Goal: Task Accomplishment & Management: Use online tool/utility

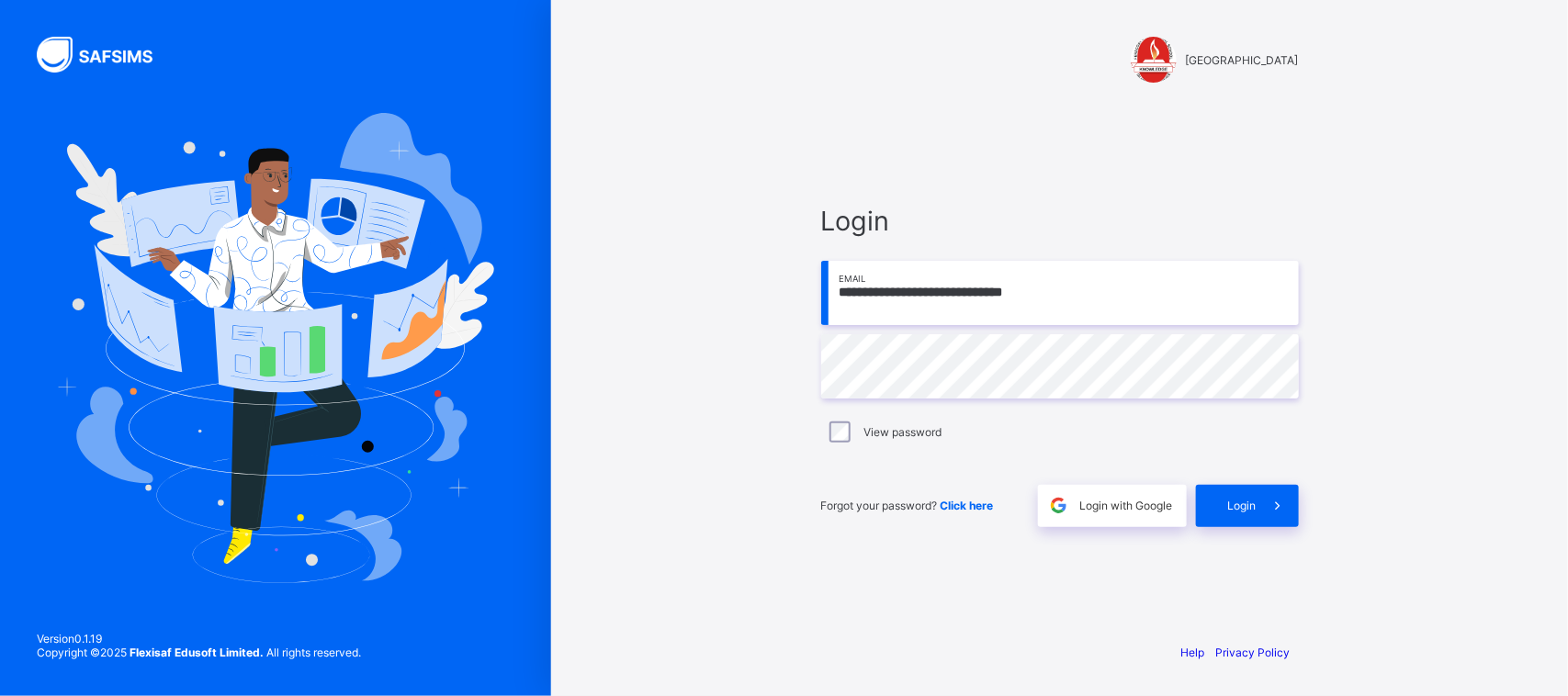
type input "**********"
click at [1269, 515] on icon at bounding box center [1277, 505] width 19 height 17
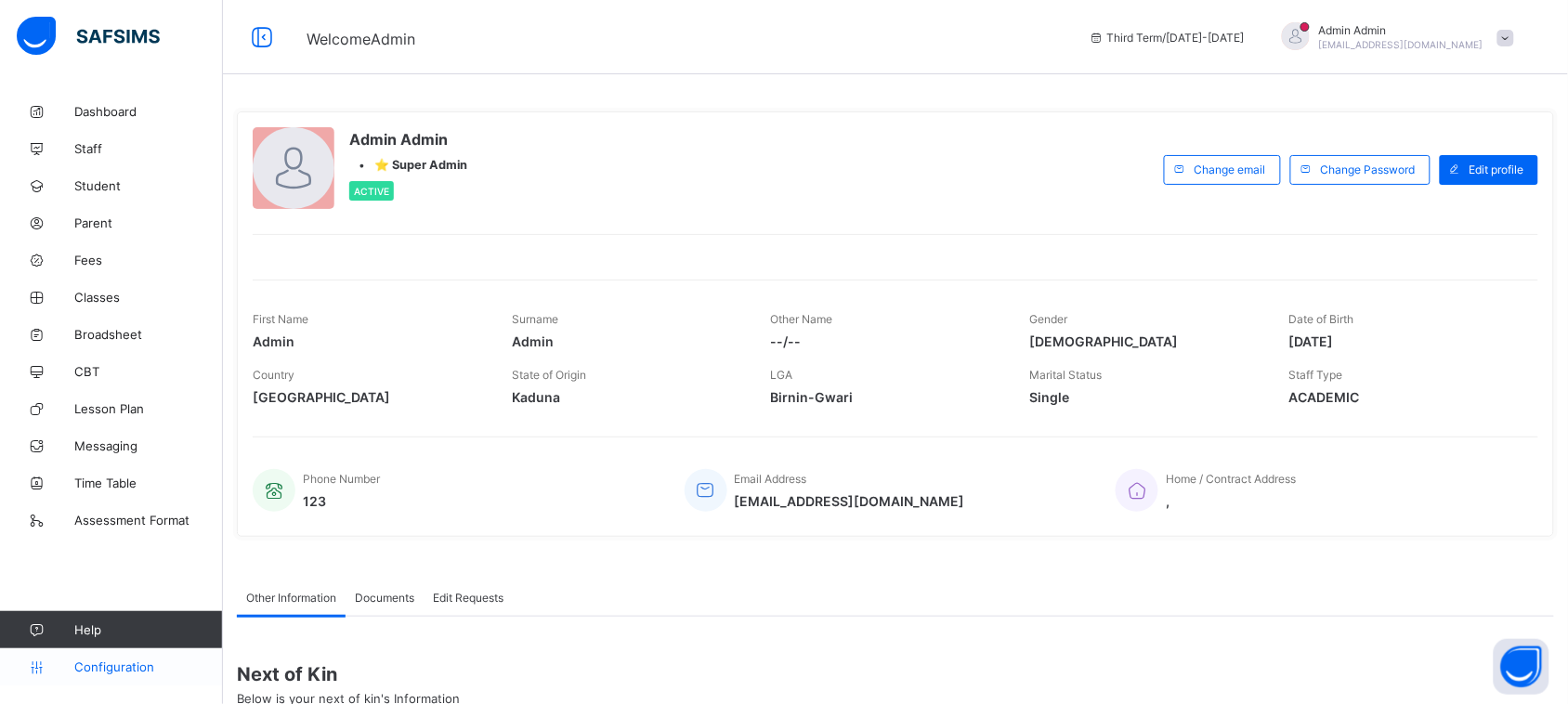
click at [118, 668] on span "Configuration" at bounding box center [149, 668] width 148 height 15
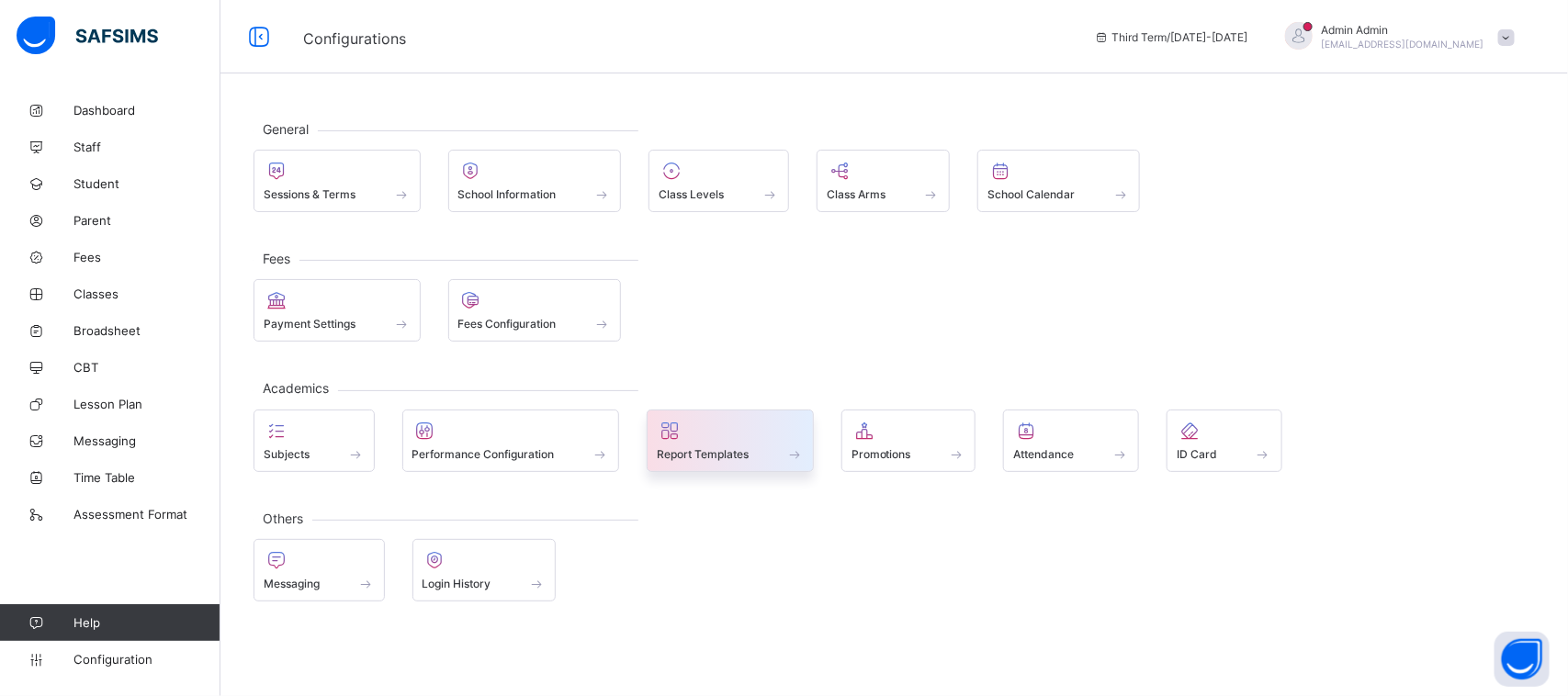
click at [755, 436] on div at bounding box center [730, 430] width 147 height 22
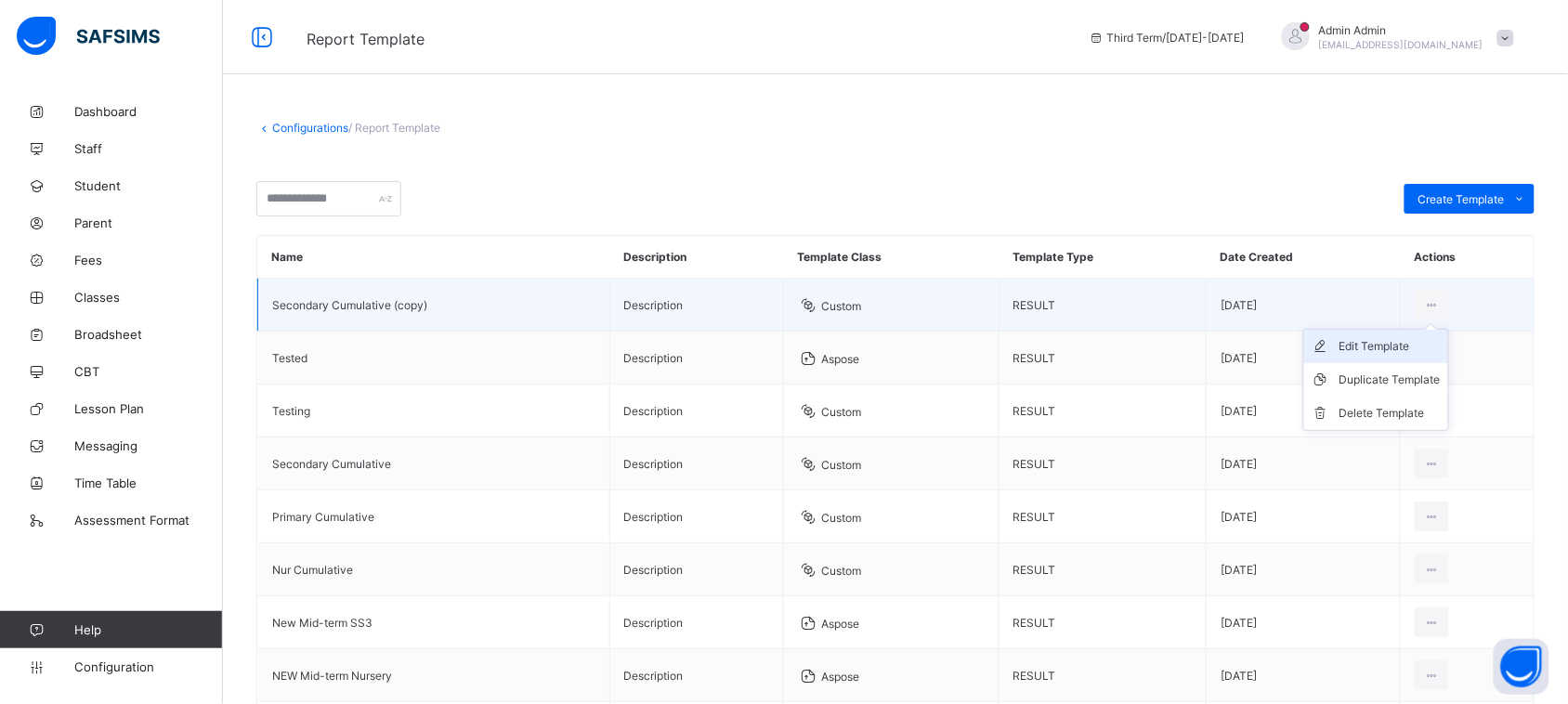
click at [1383, 345] on div "Edit Template" at bounding box center [1391, 346] width 102 height 18
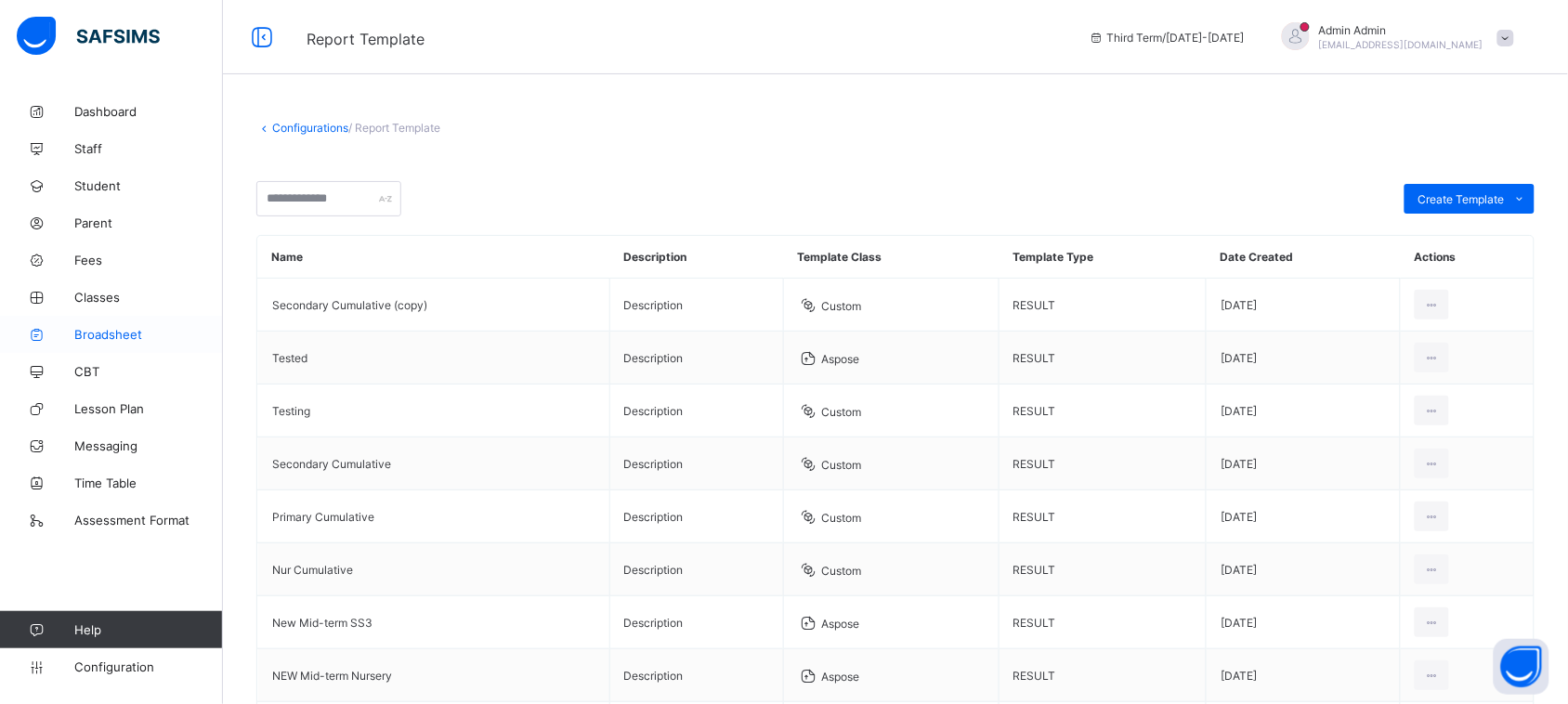
click at [94, 337] on span "Broadsheet" at bounding box center [149, 335] width 149 height 15
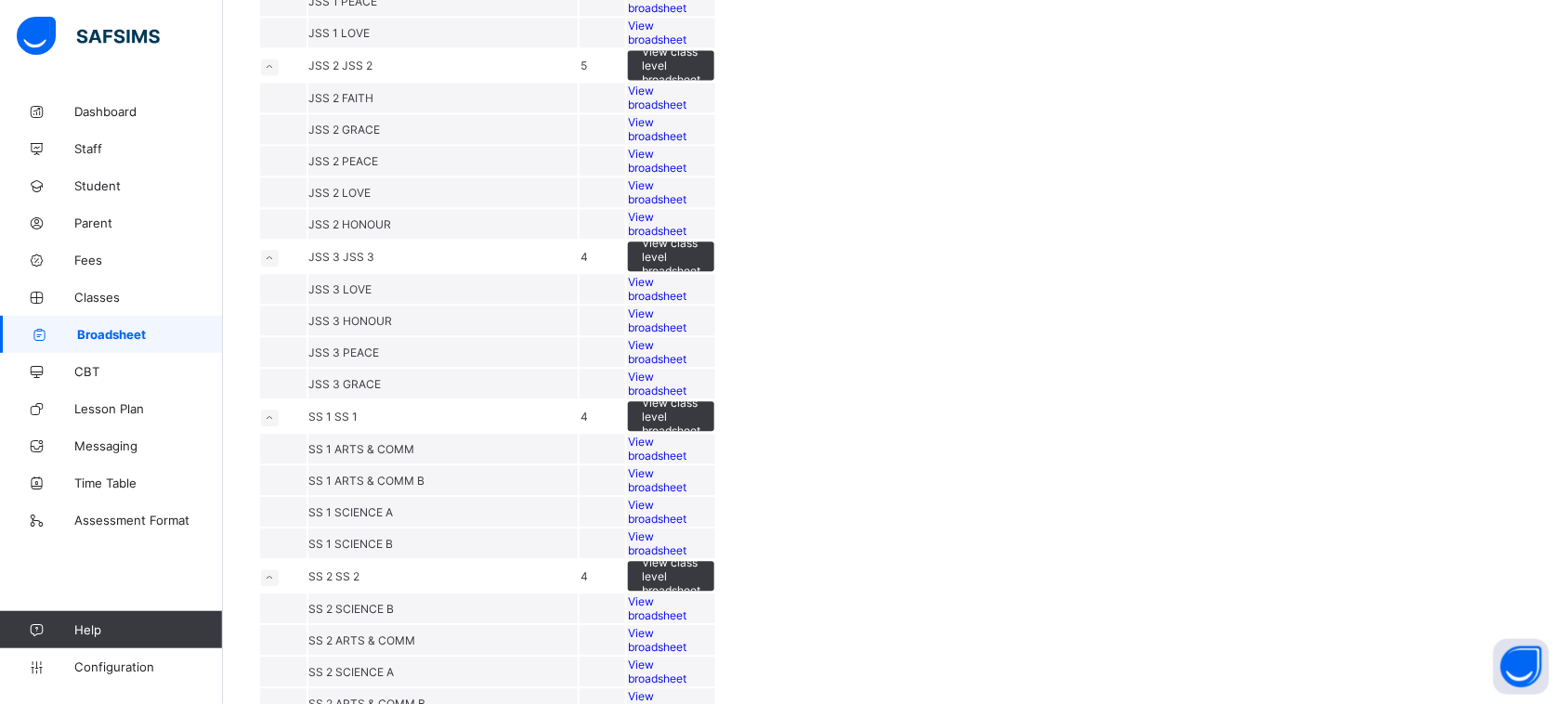
scroll to position [1204, 0]
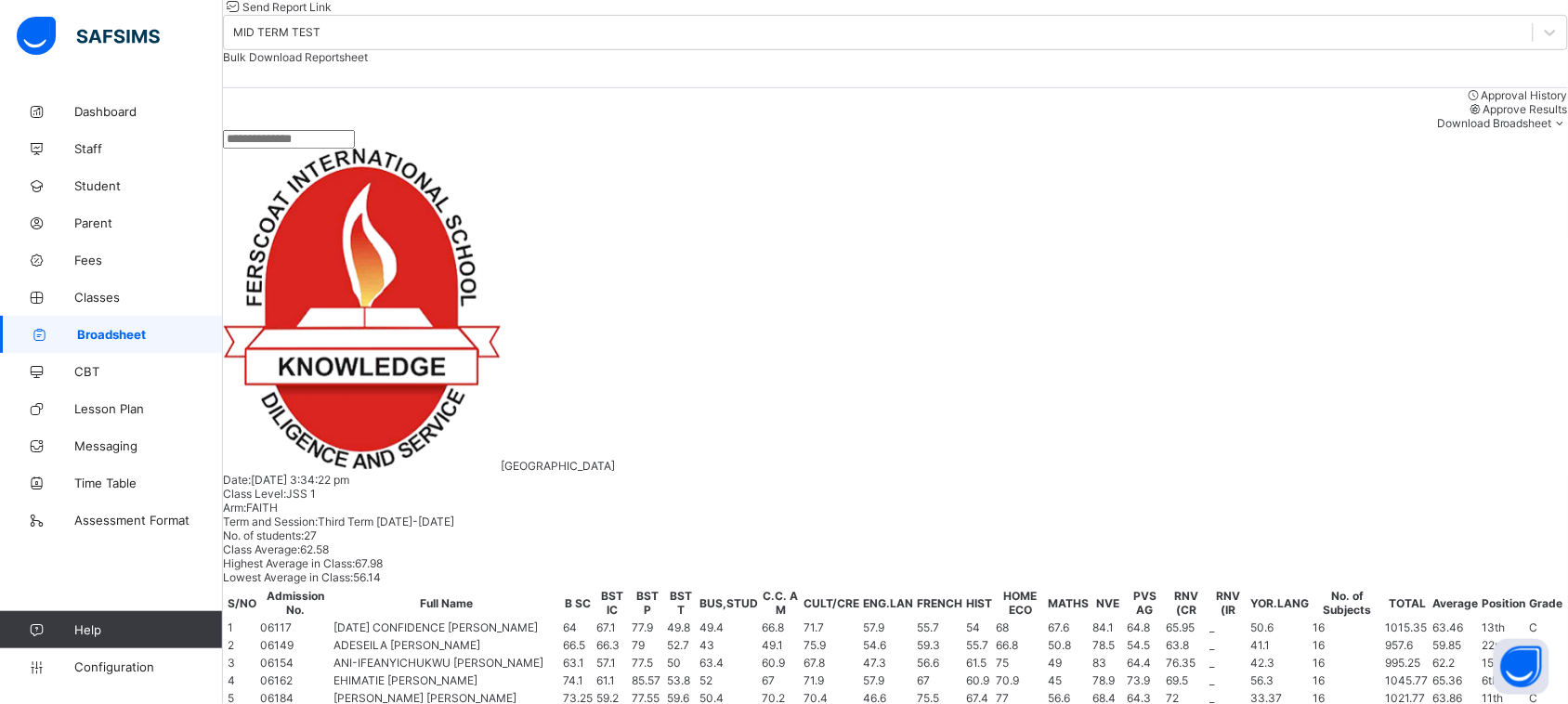
scroll to position [663, 0]
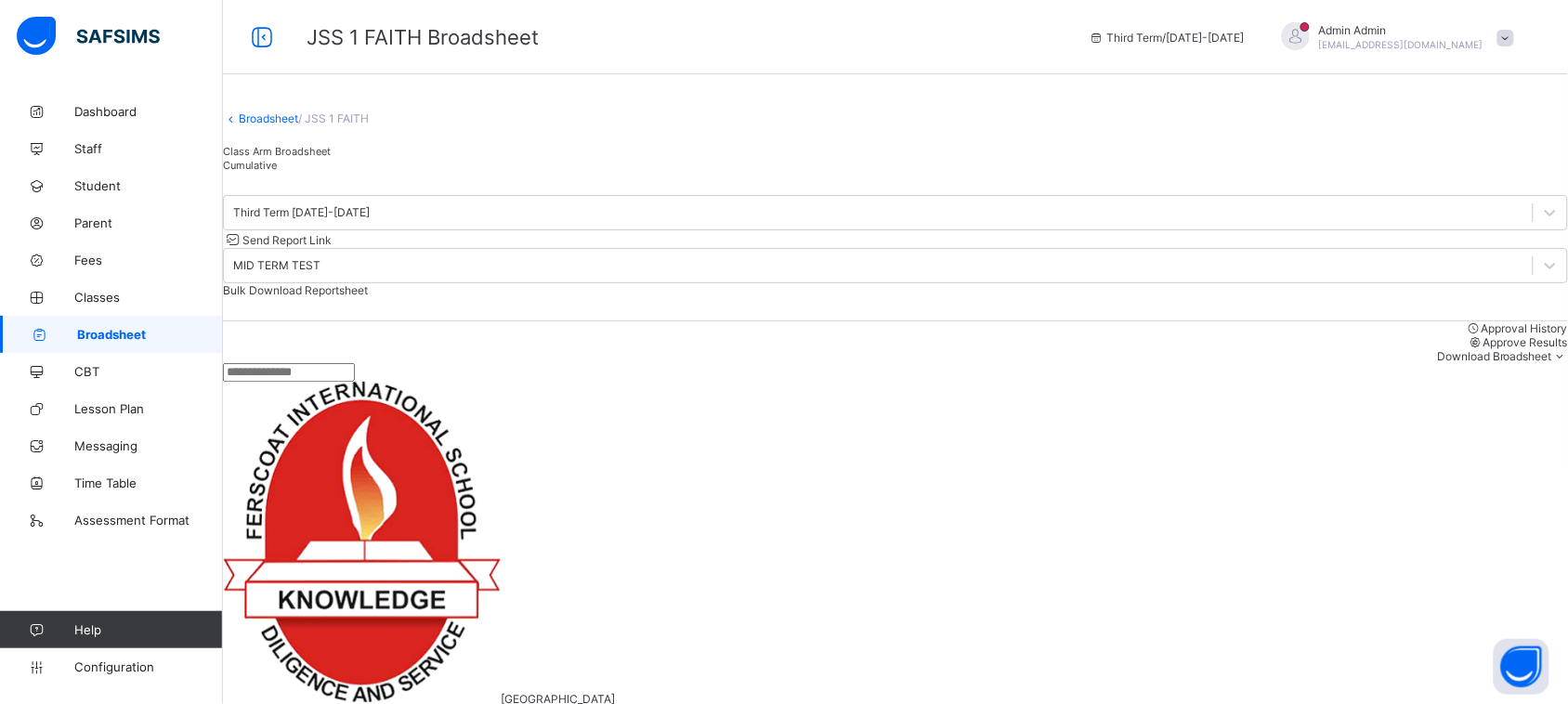
click at [277, 172] on span "Cumulative" at bounding box center [250, 166] width 54 height 13
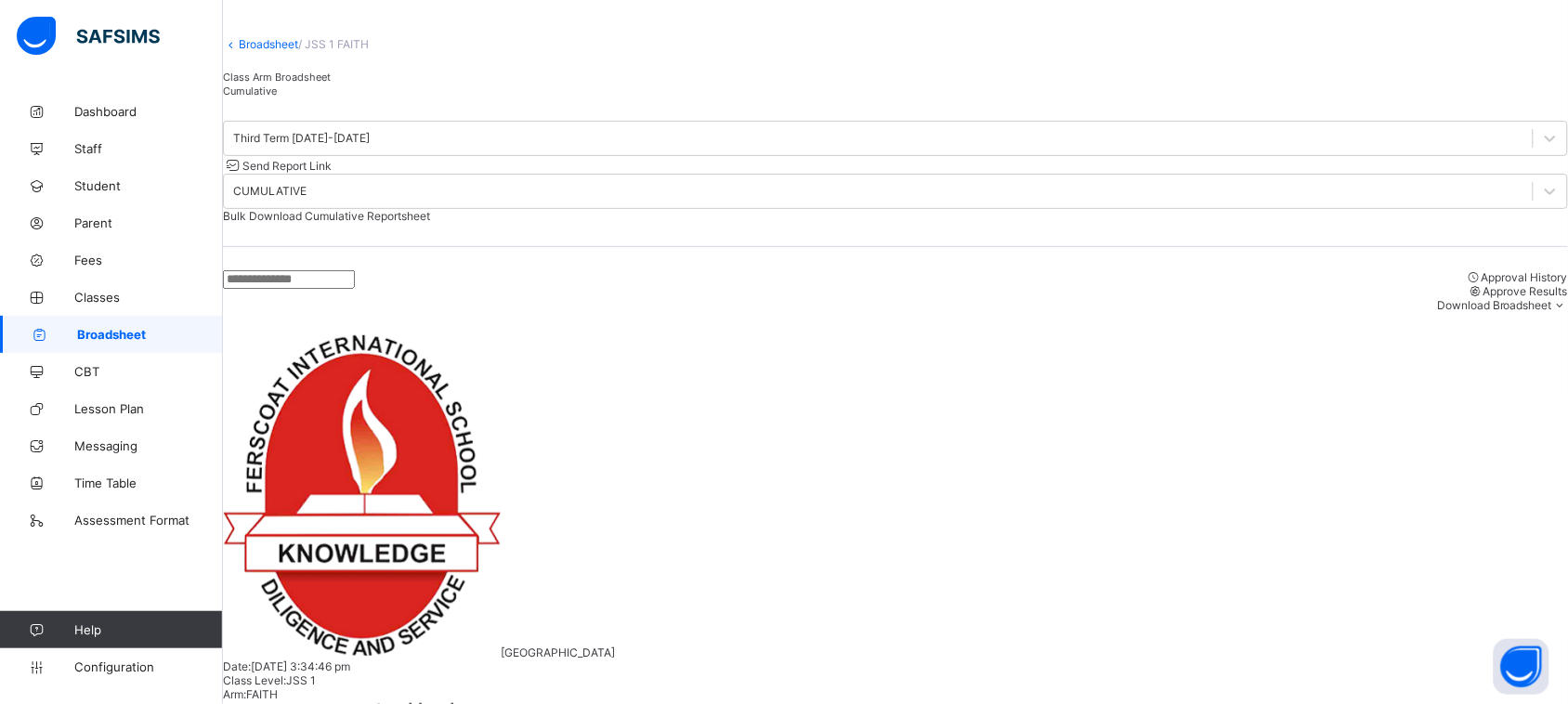
scroll to position [60, 0]
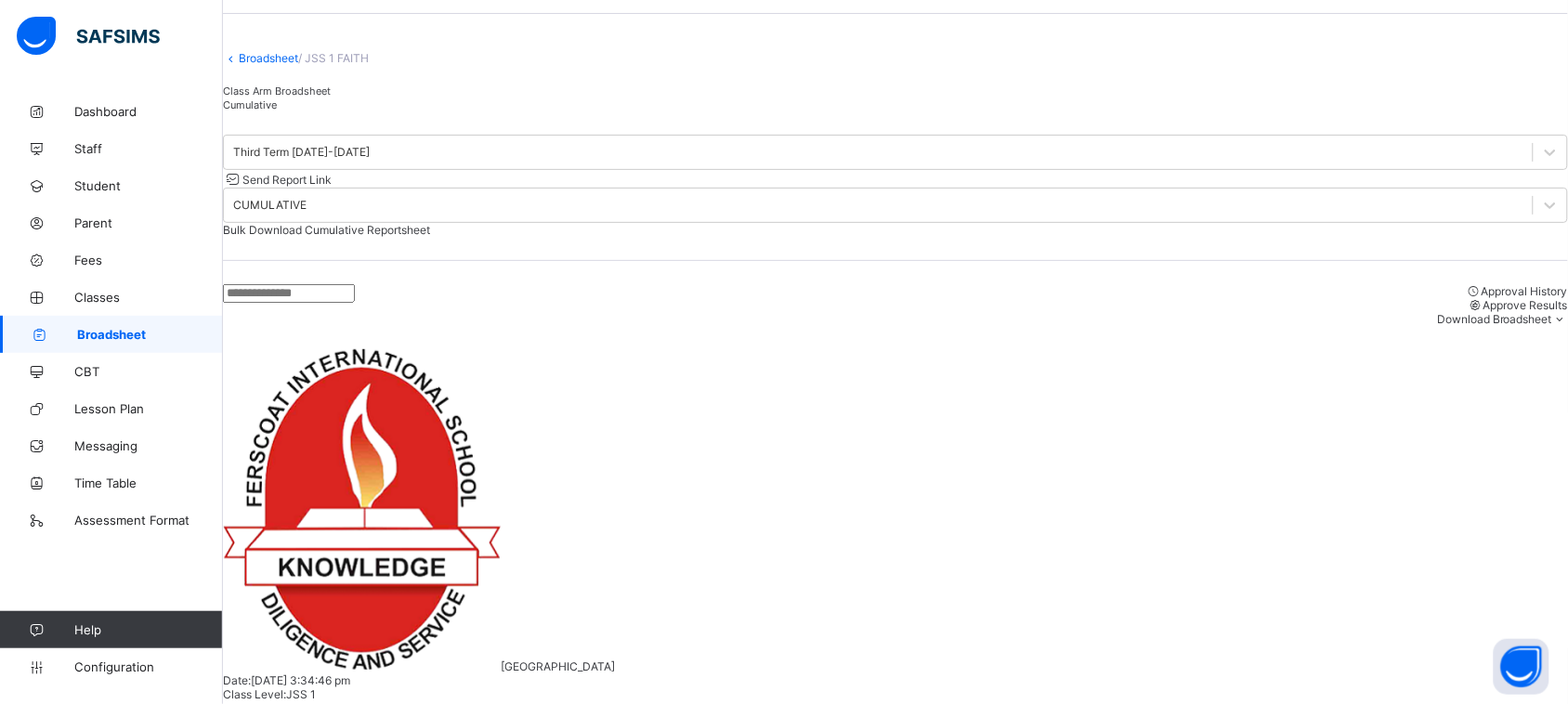
click at [355, 297] on input "text" at bounding box center [290, 293] width 132 height 18
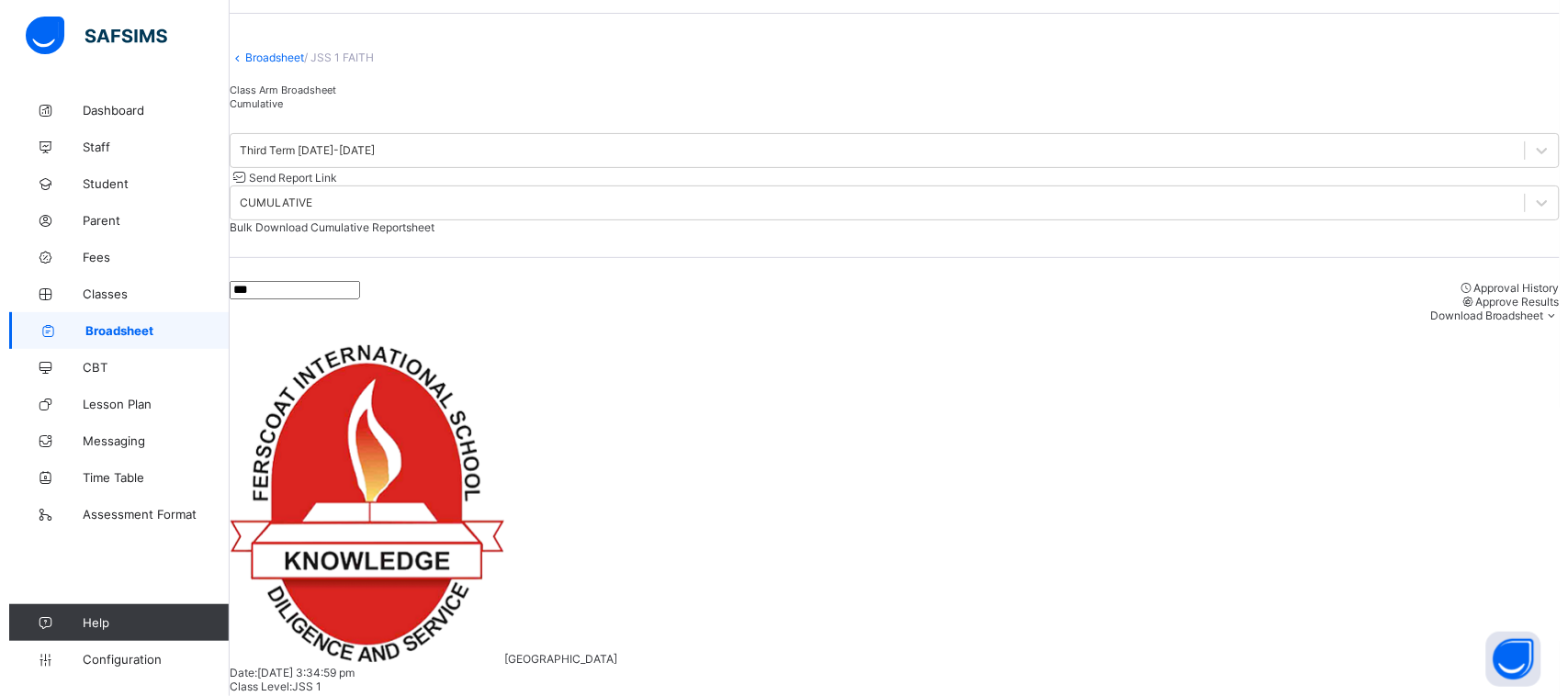
scroll to position [0, 0]
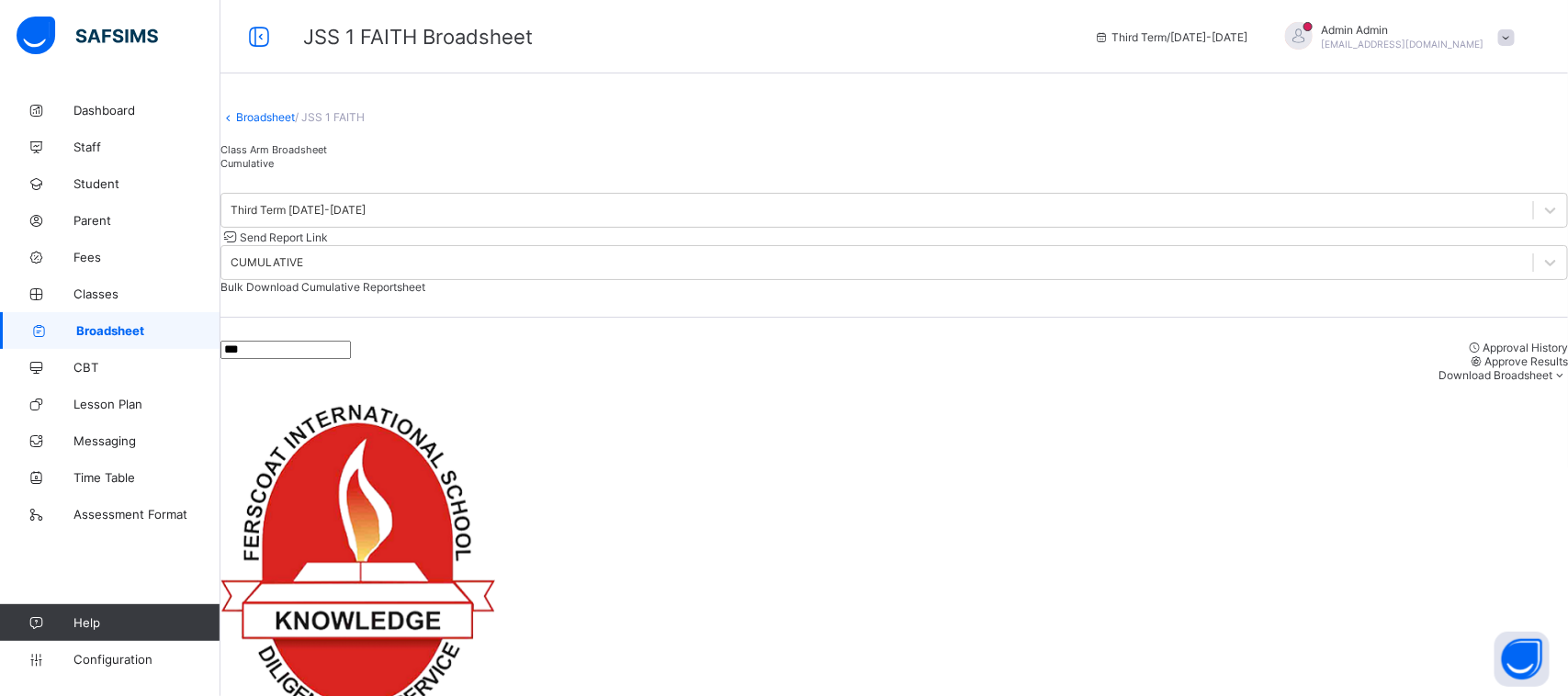
type input "***"
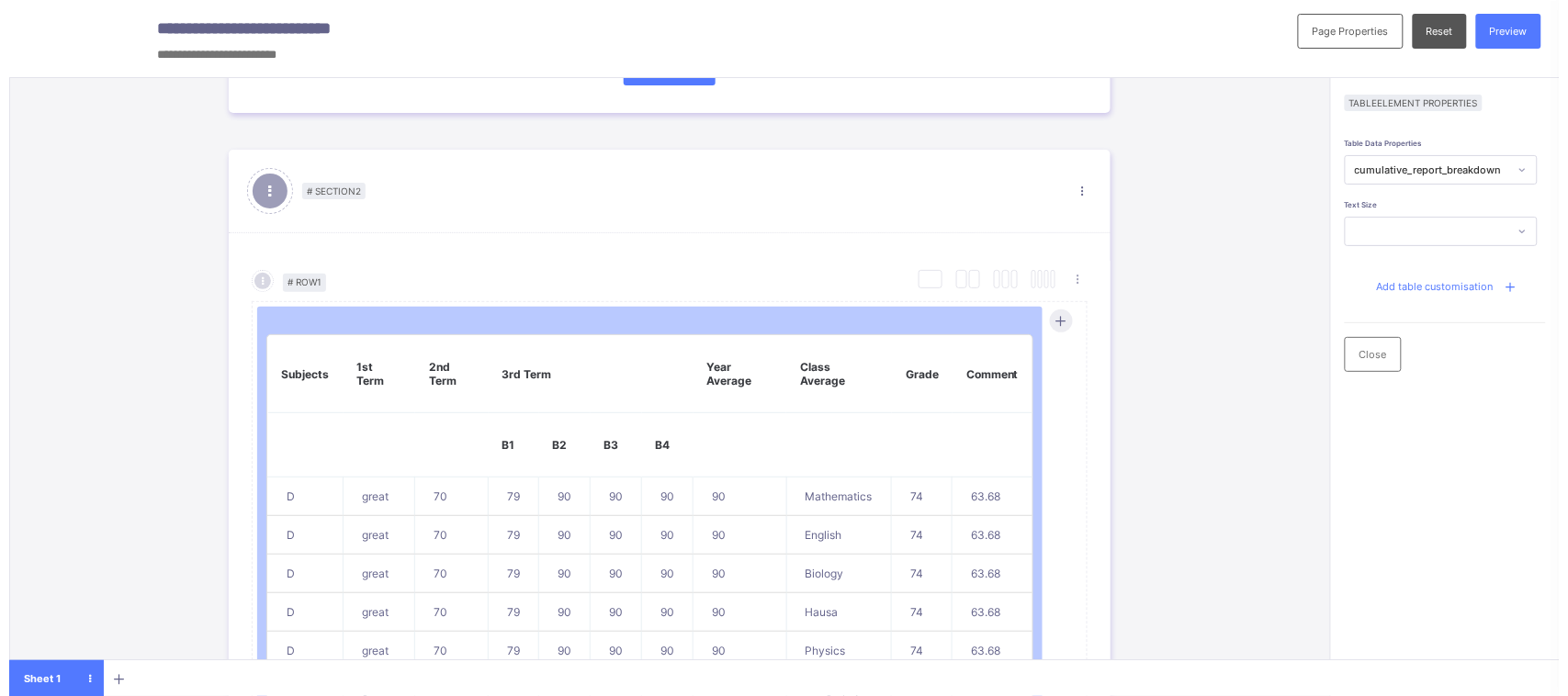
scroll to position [928, 0]
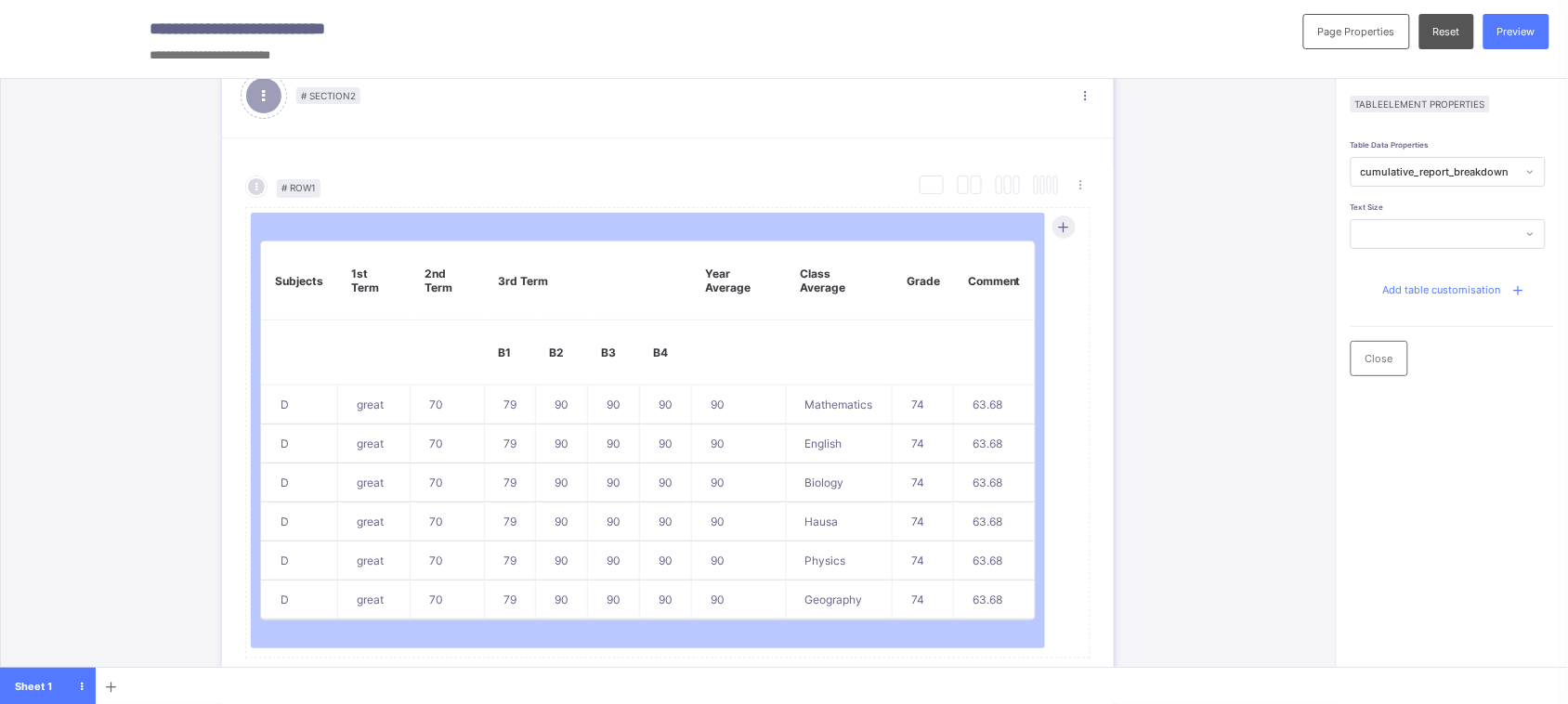
click at [1462, 294] on span "Add table customisation" at bounding box center [1442, 291] width 118 height 13
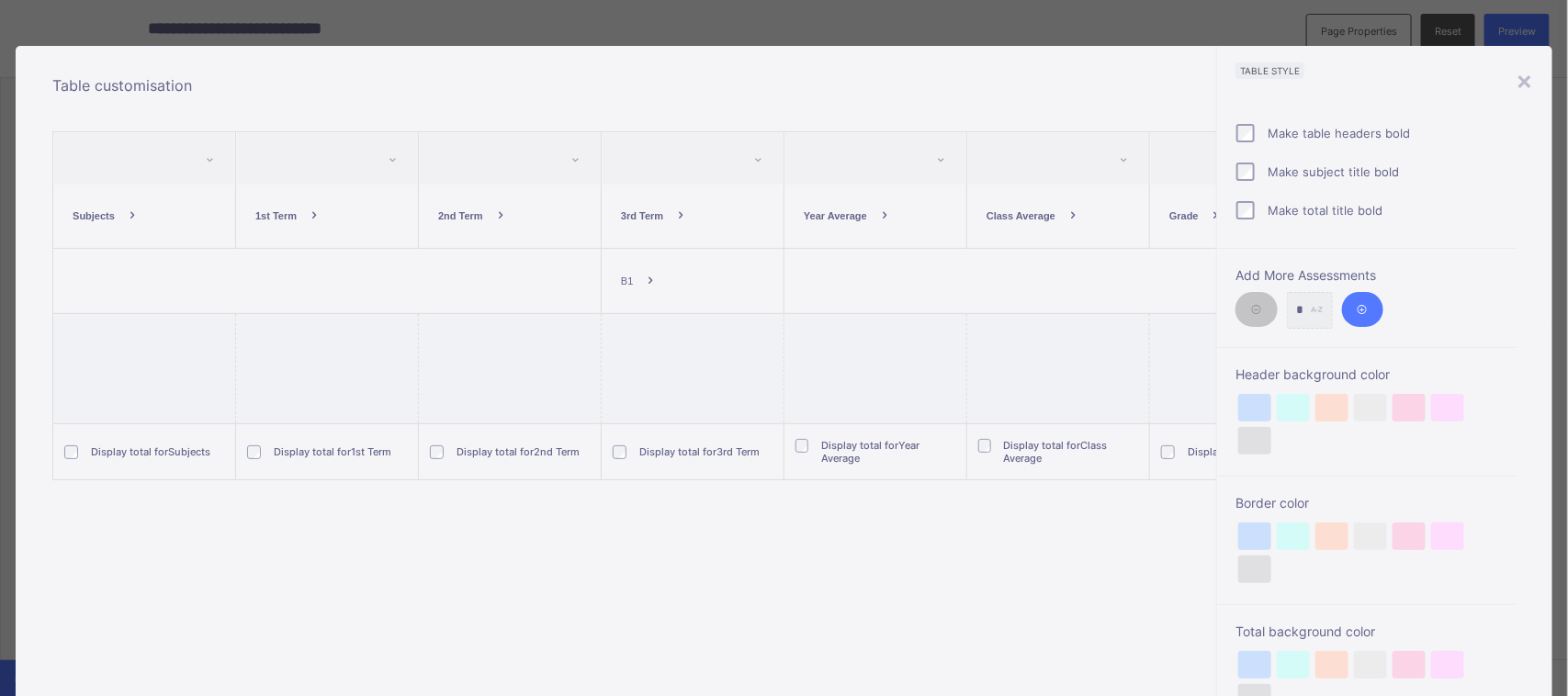
click at [634, 273] on span at bounding box center [651, 281] width 35 height 35
click at [643, 328] on li "Add Breakdown" at bounding box center [666, 322] width 109 height 27
click at [726, 286] on span at bounding box center [741, 281] width 35 height 35
click at [737, 324] on li "Add Breakdown" at bounding box center [758, 322] width 109 height 27
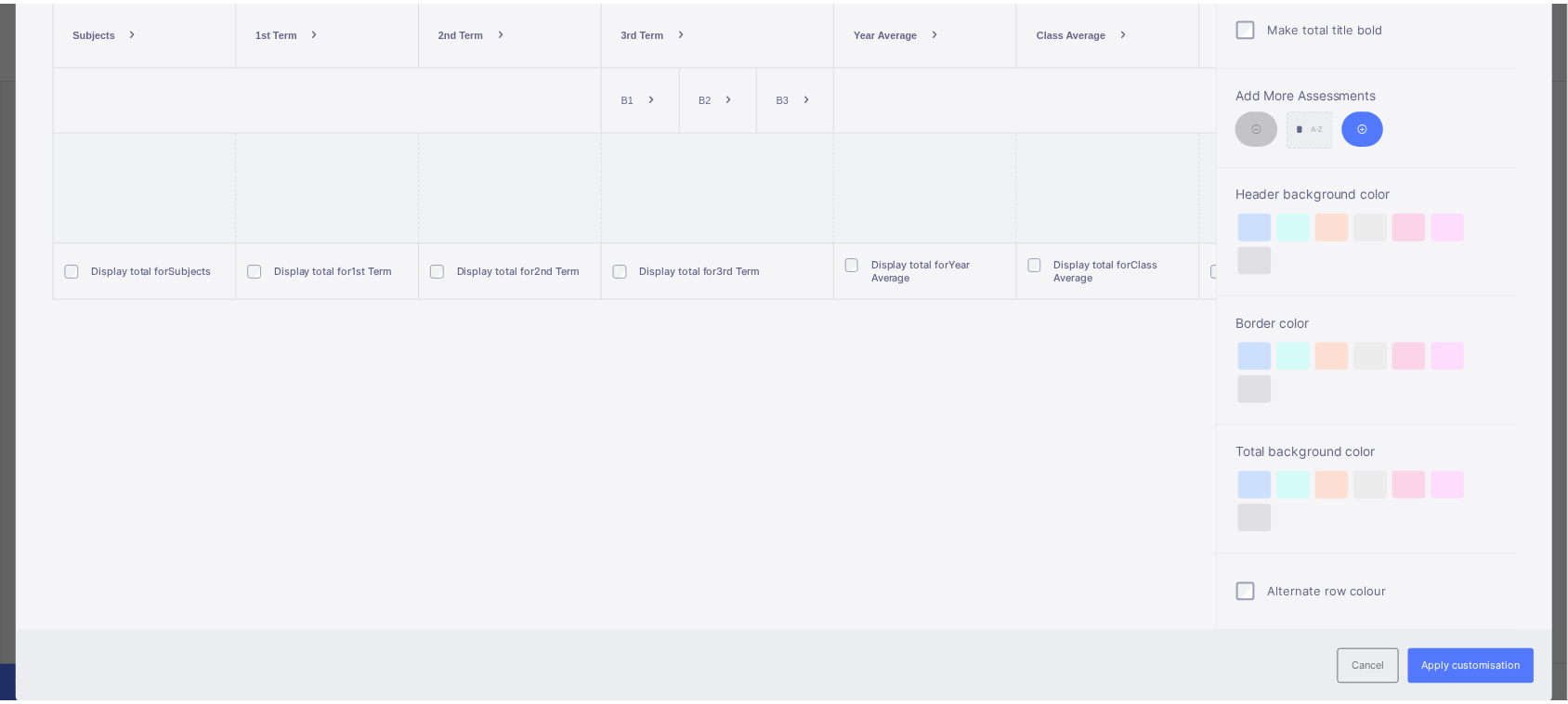
scroll to position [233, 0]
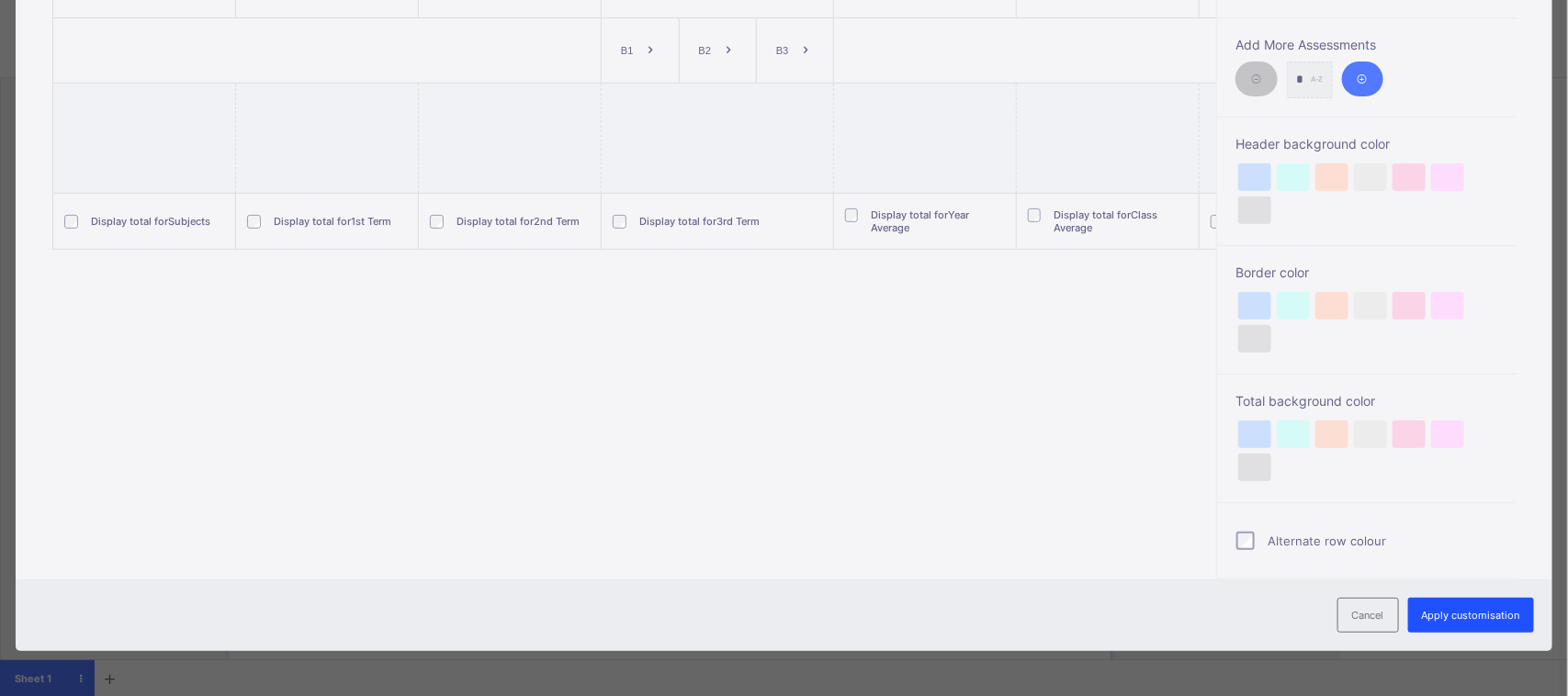
click at [1426, 616] on span "Apply customisation" at bounding box center [1471, 615] width 99 height 13
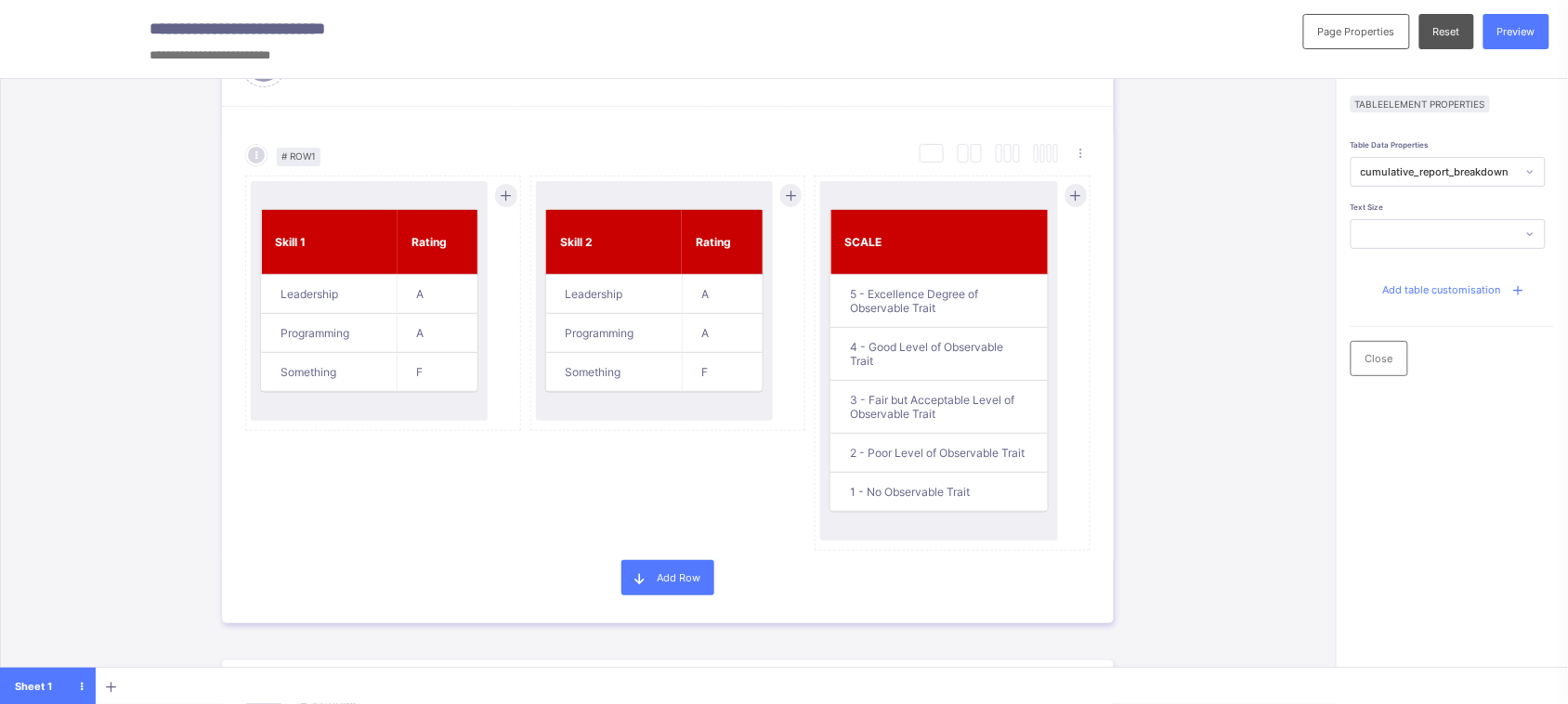
scroll to position [1813, 0]
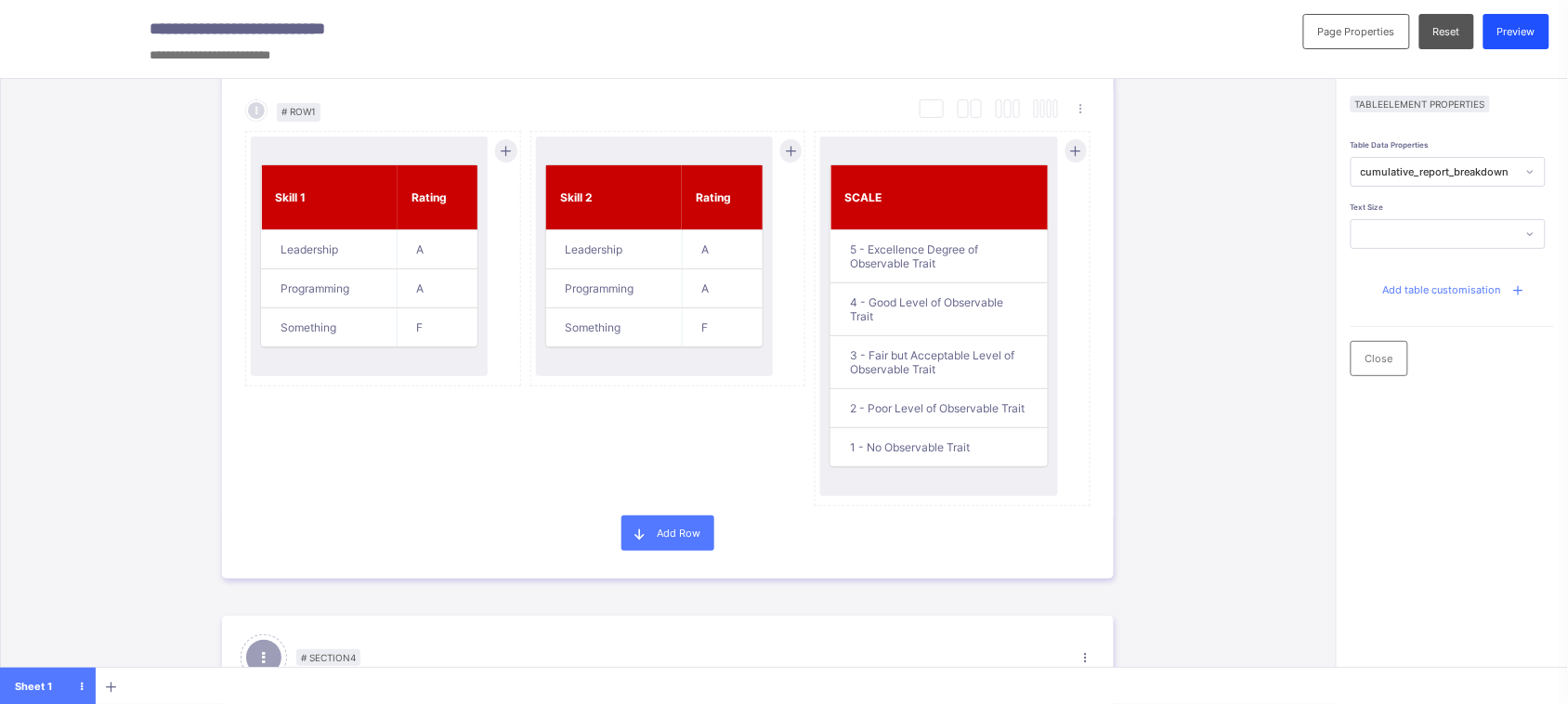
click at [1536, 30] on span "Preview" at bounding box center [1517, 32] width 38 height 13
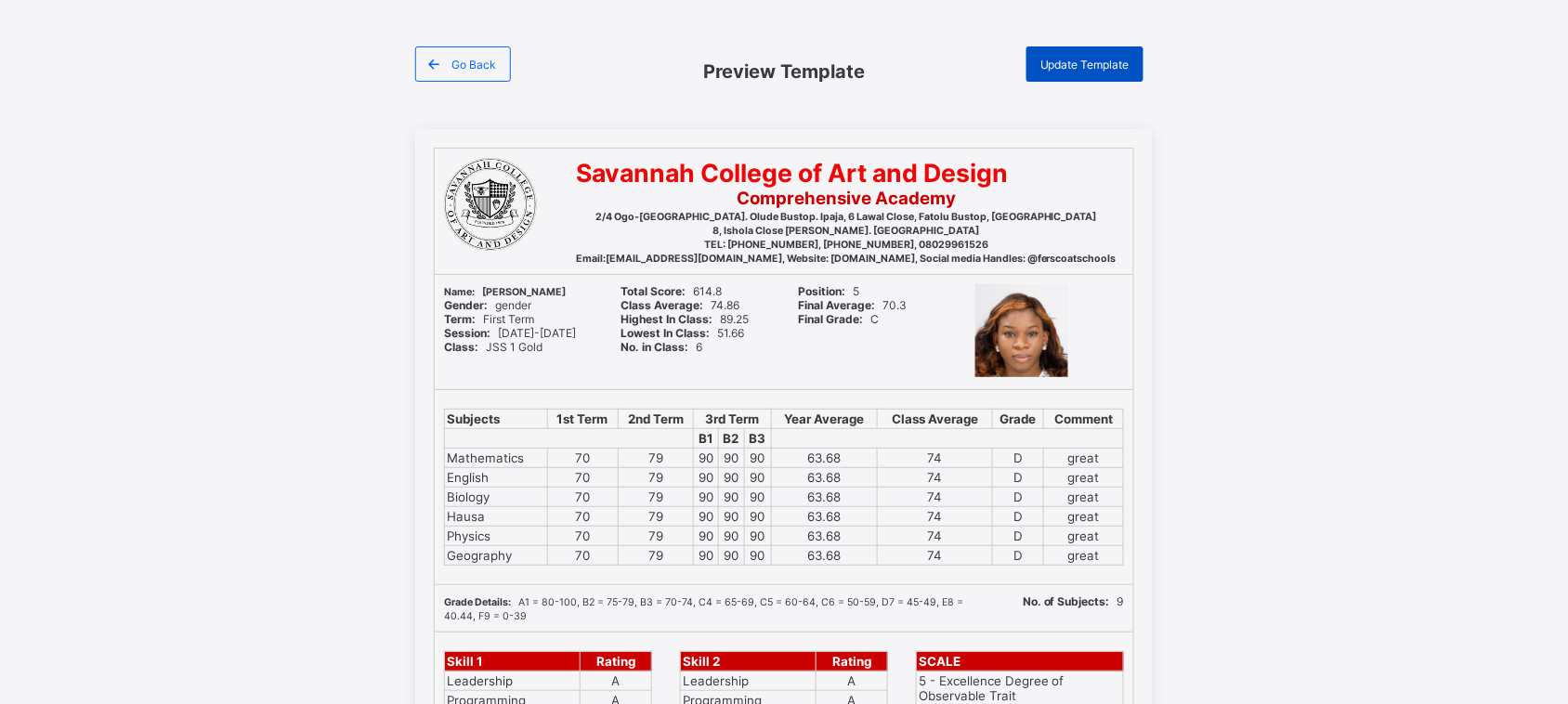
click at [1096, 70] on span "Update Template" at bounding box center [1085, 64] width 89 height 14
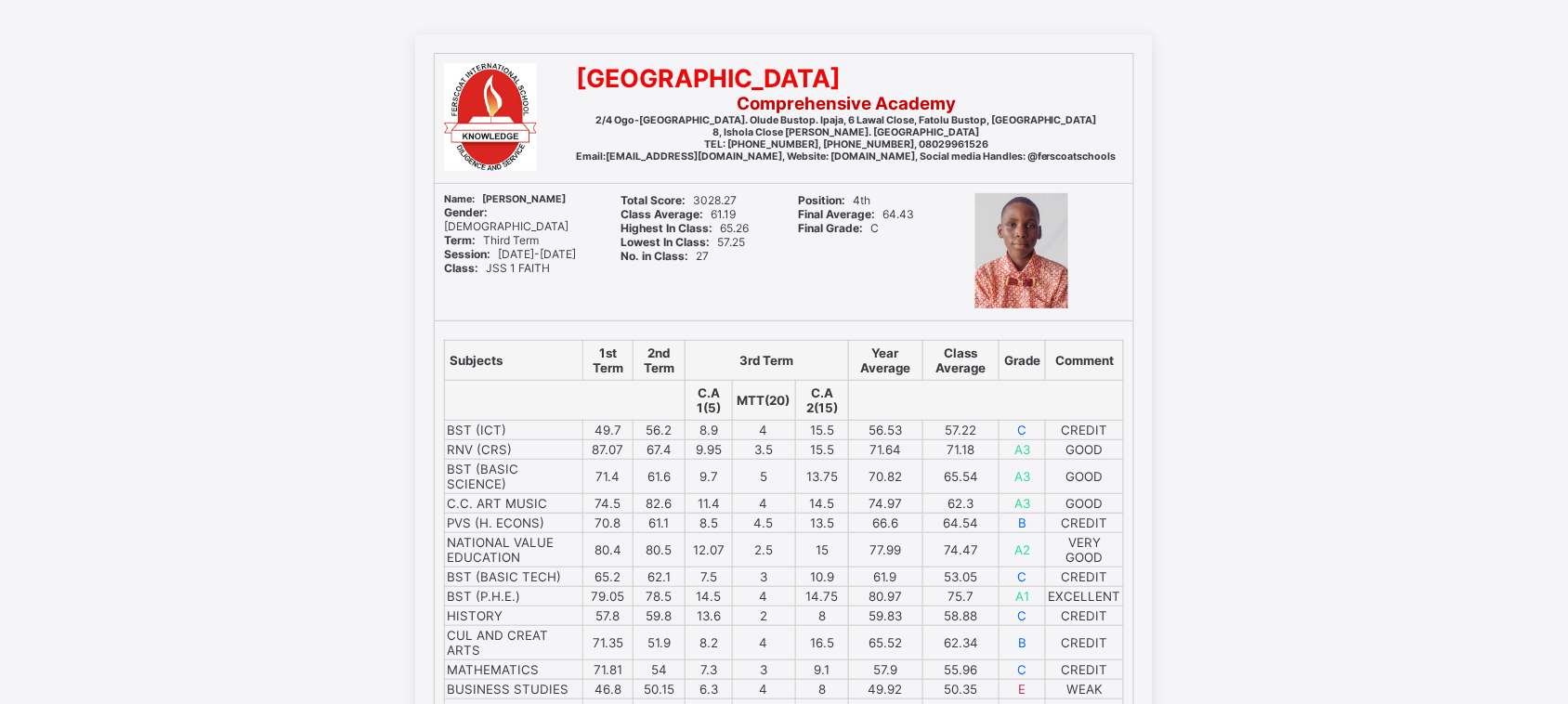
scroll to position [89, 0]
